Goal: Check status: Check status

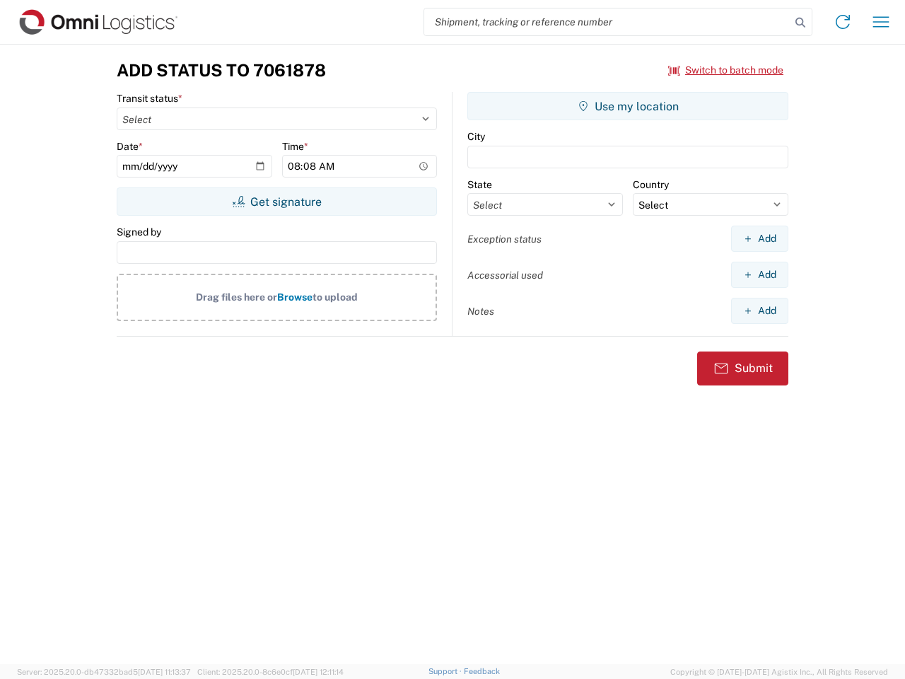
click at [608, 22] on input "search" at bounding box center [607, 21] width 366 height 27
click at [801, 23] on icon at bounding box center [801, 23] width 20 height 20
click at [843, 22] on icon at bounding box center [843, 22] width 23 height 23
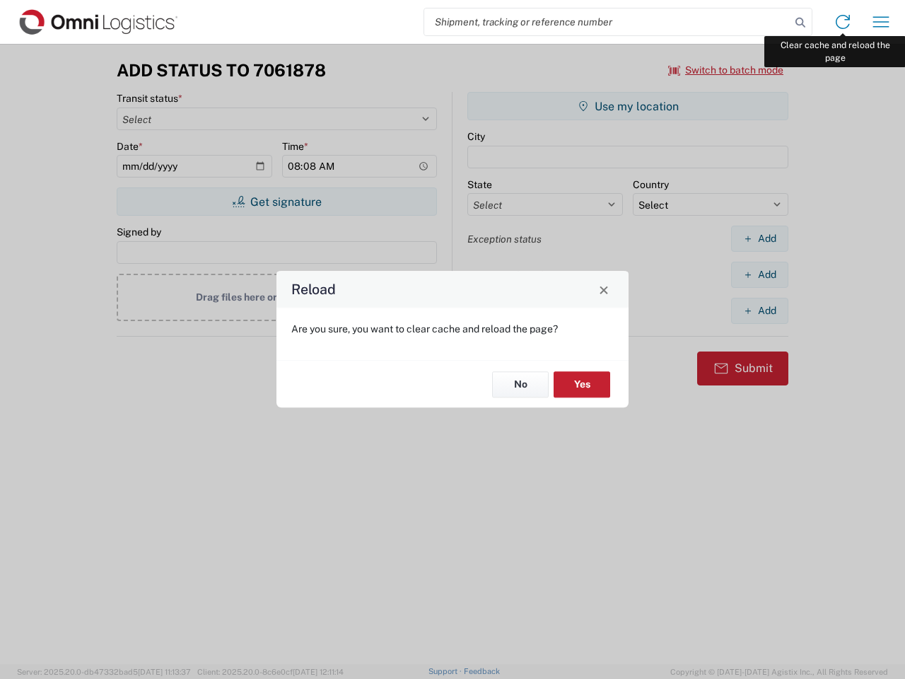
click at [881, 22] on div "Reload Are you sure, you want to clear cache and reload the page? No Yes" at bounding box center [452, 339] width 905 height 679
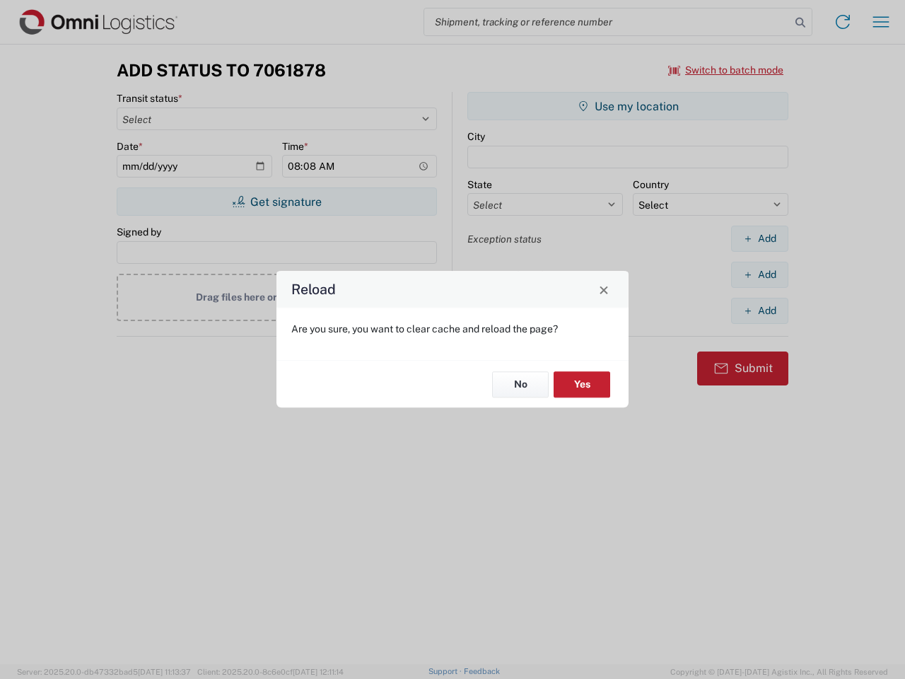
click at [727, 70] on div "Reload Are you sure, you want to clear cache and reload the page? No Yes" at bounding box center [452, 339] width 905 height 679
click at [277, 202] on div "Reload Are you sure, you want to clear cache and reload the page? No Yes" at bounding box center [452, 339] width 905 height 679
click at [628, 106] on div "Reload Are you sure, you want to clear cache and reload the page? No Yes" at bounding box center [452, 339] width 905 height 679
click at [760, 238] on div "Reload Are you sure, you want to clear cache and reload the page? No Yes" at bounding box center [452, 339] width 905 height 679
click at [760, 274] on div "Reload Are you sure, you want to clear cache and reload the page? No Yes" at bounding box center [452, 339] width 905 height 679
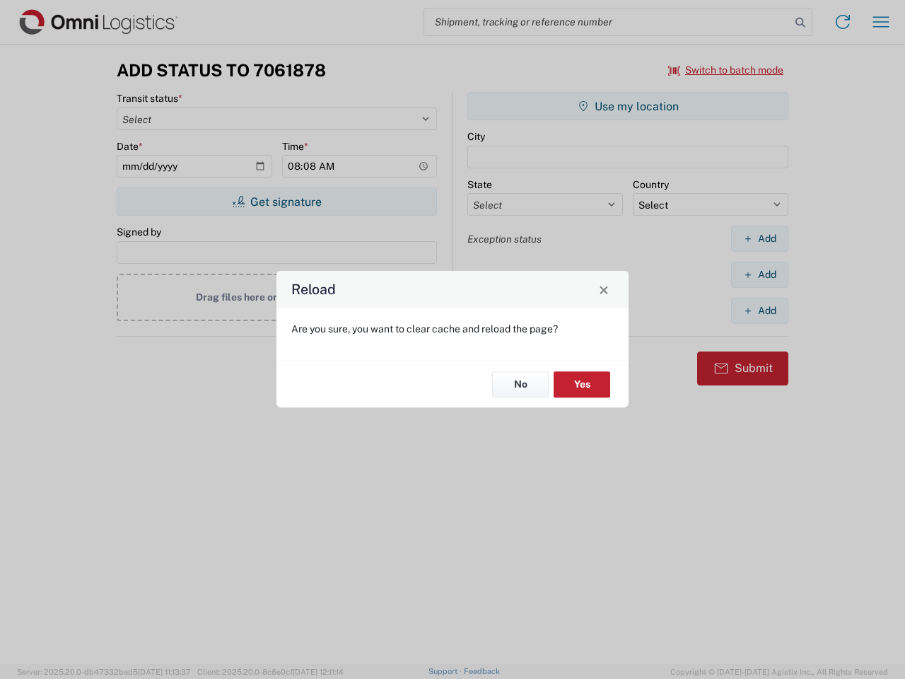
click at [760, 311] on div "Reload Are you sure, you want to clear cache and reload the page? No Yes" at bounding box center [452, 339] width 905 height 679
